Goal: Transaction & Acquisition: Book appointment/travel/reservation

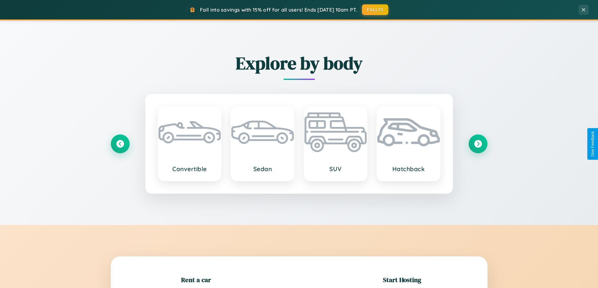
scroll to position [136, 0]
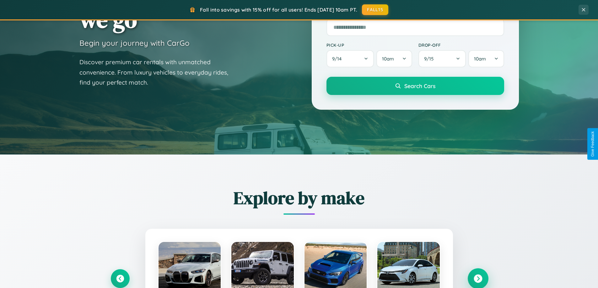
click at [477, 279] on icon at bounding box center [477, 279] width 8 height 8
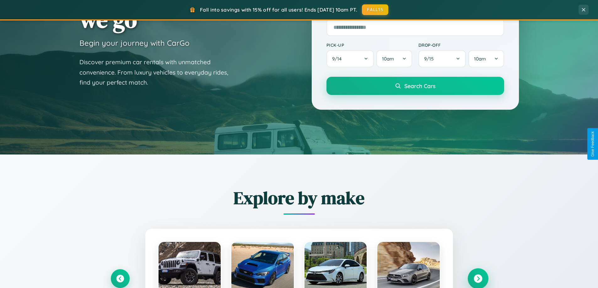
scroll to position [0, 0]
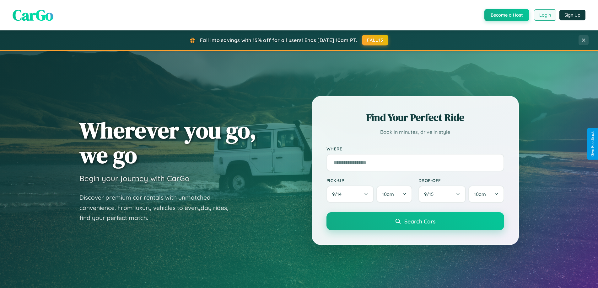
click at [544, 15] on button "Login" at bounding box center [545, 14] width 22 height 11
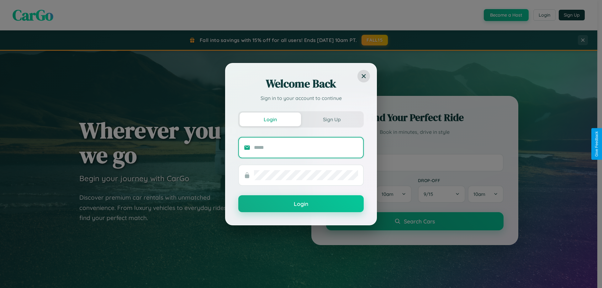
click at [306, 147] on input "text" at bounding box center [306, 148] width 104 height 10
type input "**********"
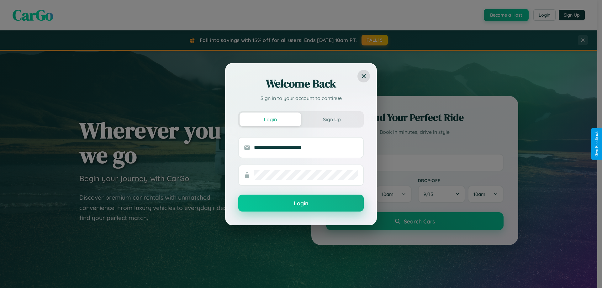
click at [301, 203] on button "Login" at bounding box center [300, 203] width 125 height 17
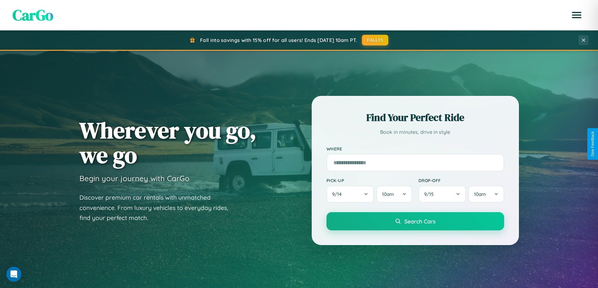
scroll to position [432, 0]
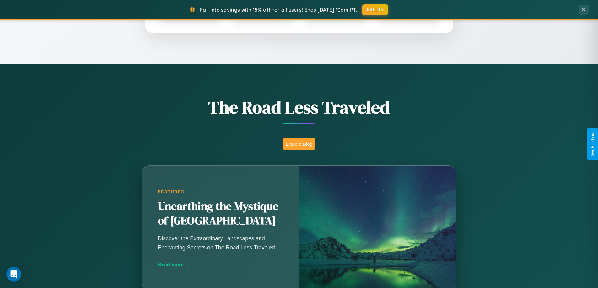
click at [299, 144] on button "Explore Blog" at bounding box center [298, 144] width 33 height 12
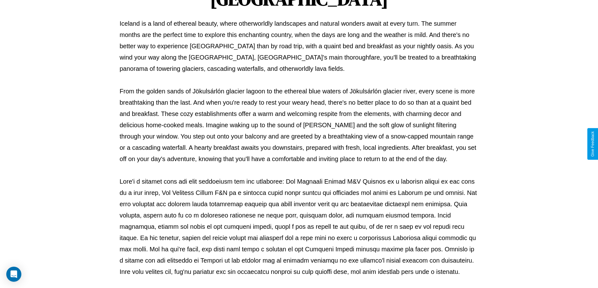
scroll to position [203, 0]
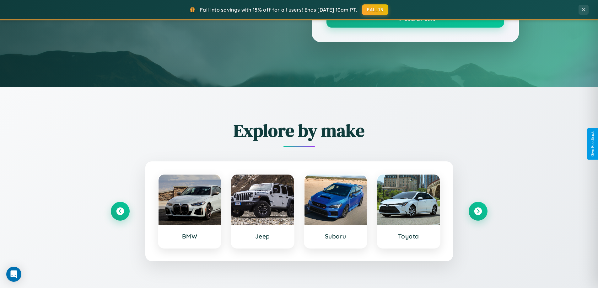
scroll to position [432, 0]
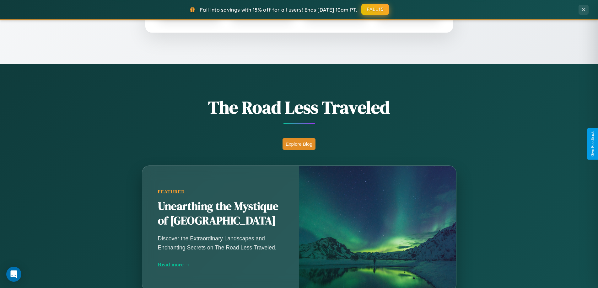
click at [375, 9] on button "FALL15" at bounding box center [375, 9] width 28 height 11
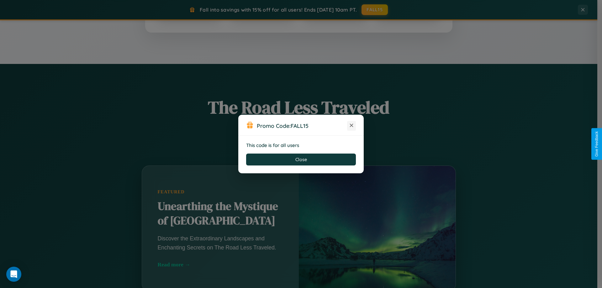
click at [352, 126] on icon at bounding box center [352, 125] width 6 height 6
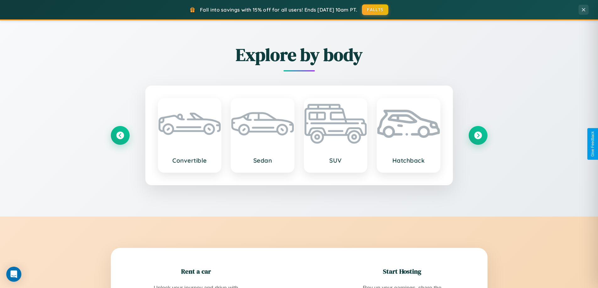
scroll to position [1008, 0]
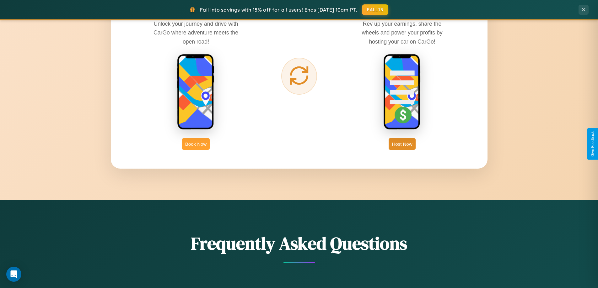
click at [196, 144] on button "Book Now" at bounding box center [196, 144] width 28 height 12
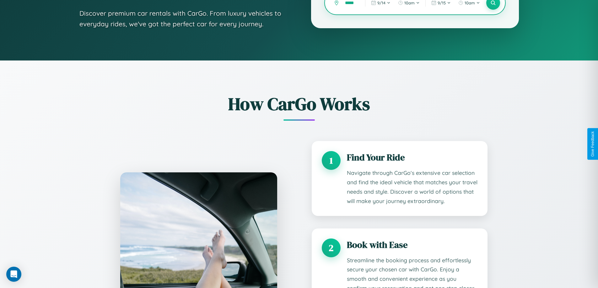
scroll to position [523, 0]
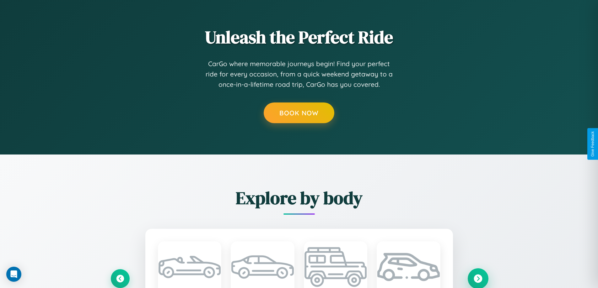
type input "*****"
click at [477, 278] on icon at bounding box center [477, 278] width 8 height 8
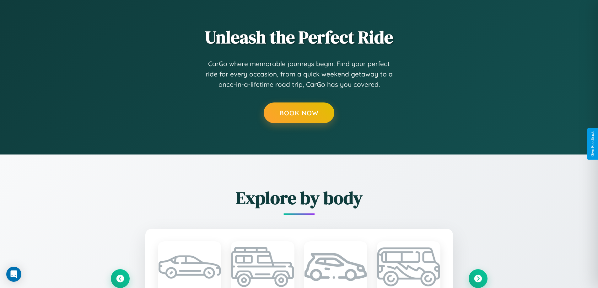
scroll to position [0, 0]
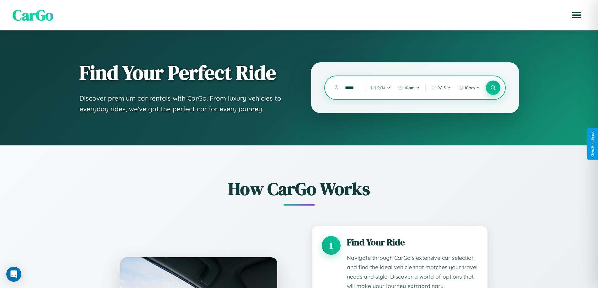
click at [493, 88] on icon at bounding box center [493, 88] width 6 height 6
